Goal: Task Accomplishment & Management: Use online tool/utility

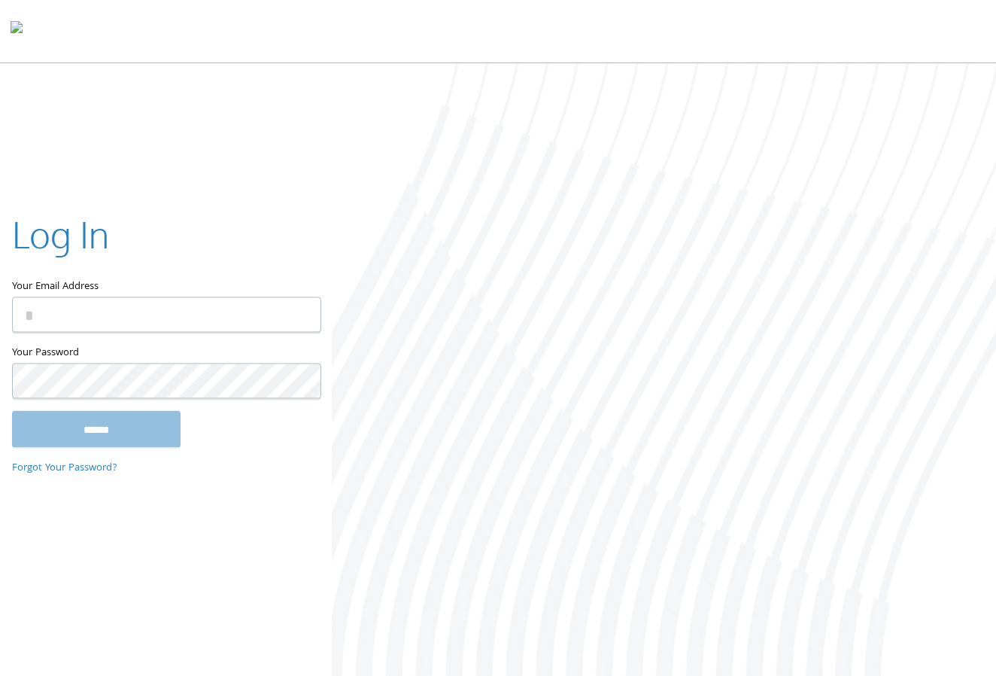
drag, startPoint x: 235, startPoint y: 333, endPoint x: 234, endPoint y: 324, distance: 8.4
click at [234, 324] on div "Your Email Address" at bounding box center [166, 276] width 308 height 135
drag, startPoint x: 234, startPoint y: 324, endPoint x: 239, endPoint y: 313, distance: 11.5
click at [234, 322] on input "Your Email Address" at bounding box center [166, 314] width 309 height 35
click at [239, 313] on input "Your Email Address" at bounding box center [166, 314] width 309 height 35
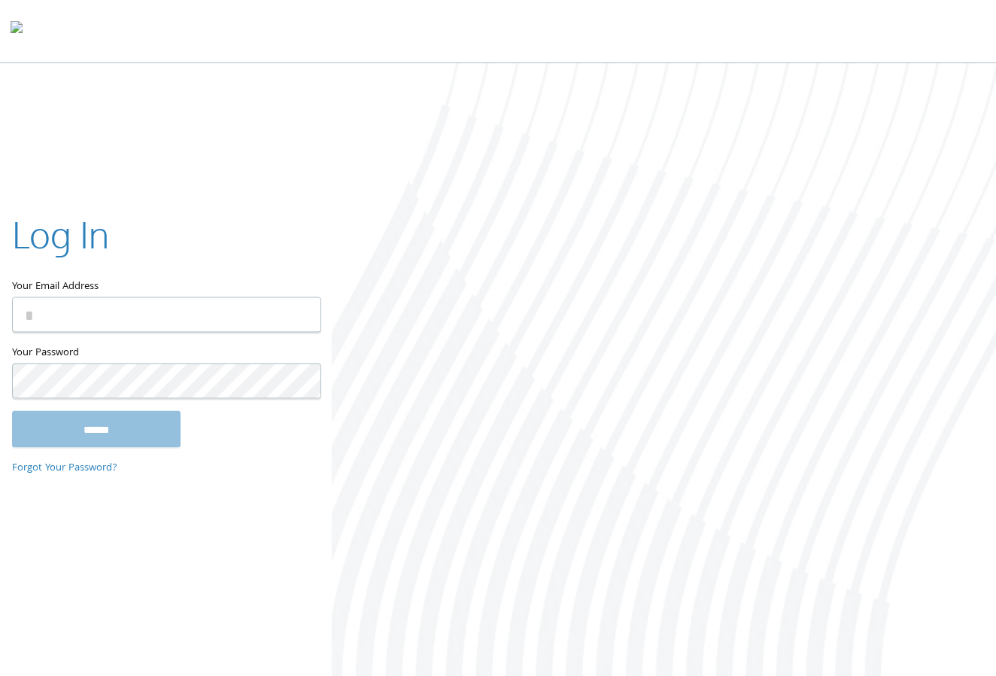
click at [248, 319] on input "Your Email Address" at bounding box center [166, 314] width 309 height 35
click at [212, 298] on input "Your Email Address" at bounding box center [166, 314] width 309 height 35
type input "*"
click at [237, 331] on input "Your Email Address" at bounding box center [166, 314] width 309 height 35
click at [247, 305] on input "Your Email Address" at bounding box center [166, 314] width 309 height 35
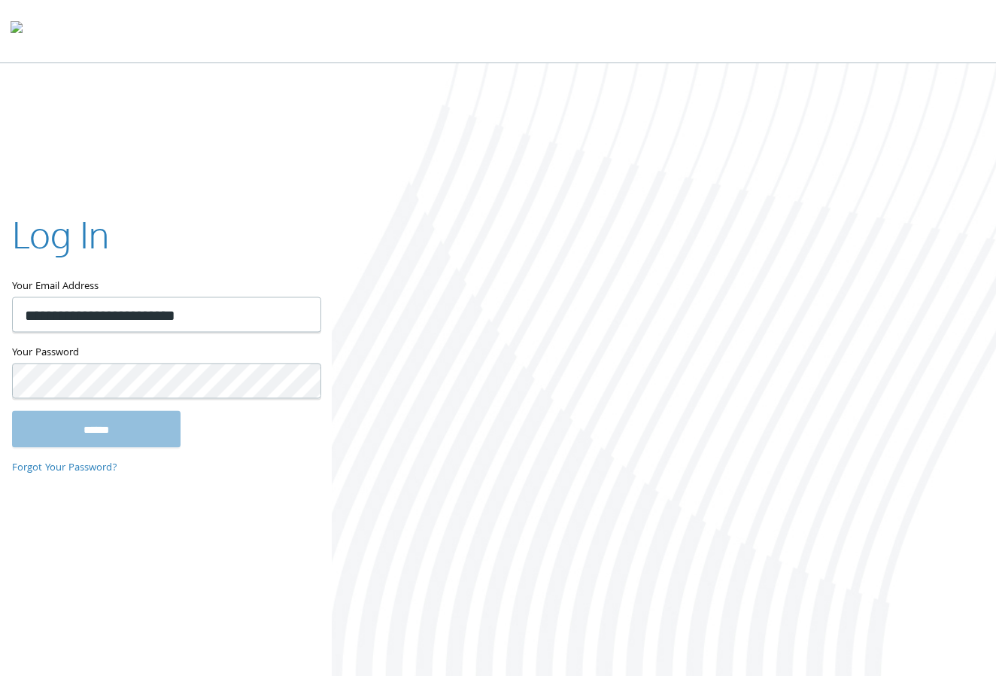
type input "**********"
click at [440, 486] on div at bounding box center [664, 370] width 664 height 615
click at [99, 427] on input "******" at bounding box center [96, 429] width 169 height 36
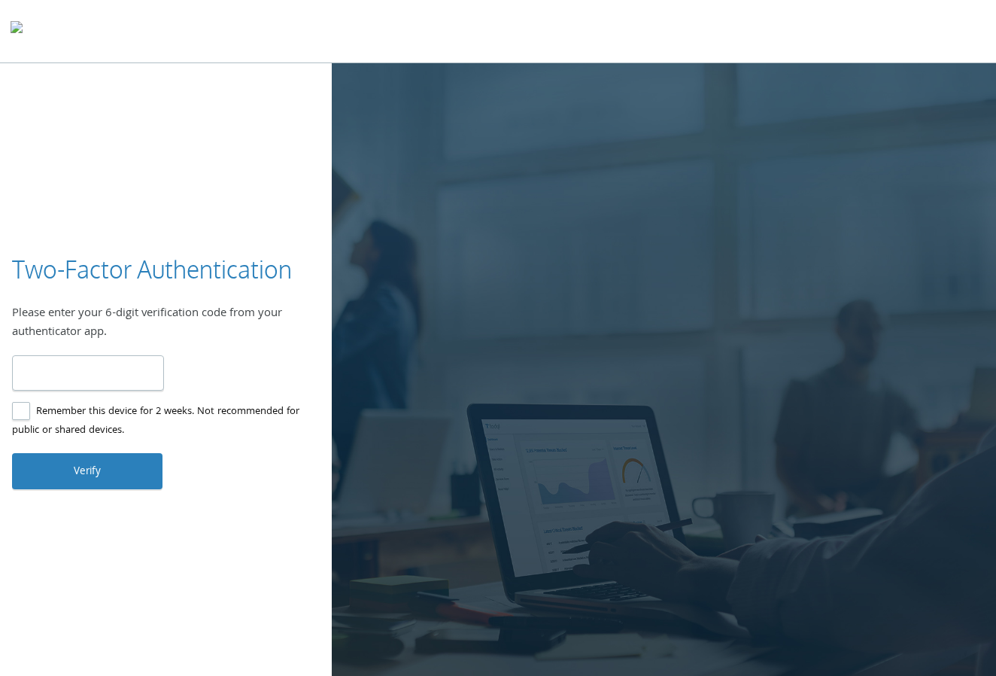
click at [19, 428] on label "Remember this device for 2 weeks. Not recommended for public or shared devices." at bounding box center [160, 422] width 296 height 38
click at [79, 381] on input "number" at bounding box center [88, 372] width 152 height 35
type input "******"
